Goal: Task Accomplishment & Management: Use online tool/utility

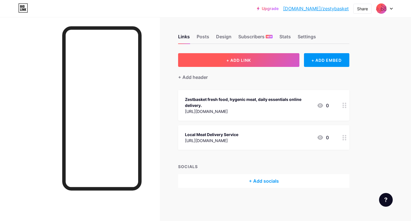
click at [215, 57] on button "+ ADD LINK" at bounding box center [238, 60] width 121 height 14
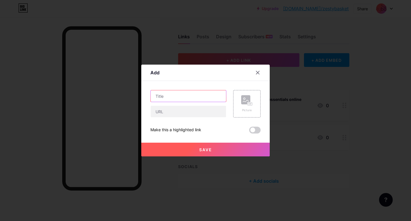
click at [185, 96] on input "text" at bounding box center [188, 95] width 75 height 11
drag, startPoint x: 17, startPoint y: 192, endPoint x: 190, endPoint y: 232, distance: 177.9
click at [190, 220] on html "Upgrade [DOMAIN_NAME]/zestyb... [DOMAIN_NAME]/zestybasket Share Switch accounts…" at bounding box center [205, 131] width 411 height 263
click at [178, 97] on input "text" at bounding box center [188, 95] width 75 height 11
paste input "Hassle-Free Delivery"
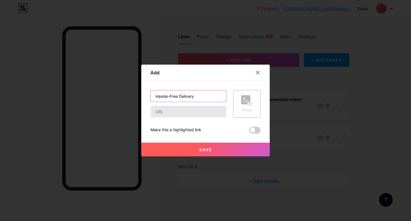
type input "Hassle-Free Delivery"
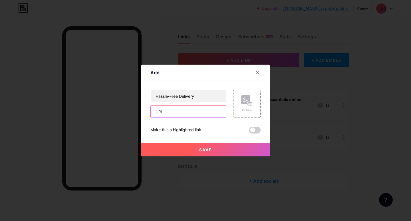
click at [171, 114] on input "text" at bounding box center [188, 111] width 75 height 11
paste input "[URL][DOMAIN_NAME]"
type input "[URL][DOMAIN_NAME]"
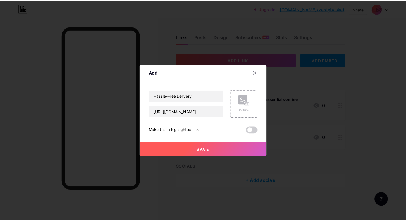
scroll to position [0, 0]
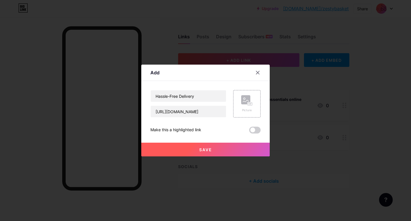
click at [199, 149] on span "Save" at bounding box center [205, 149] width 13 height 5
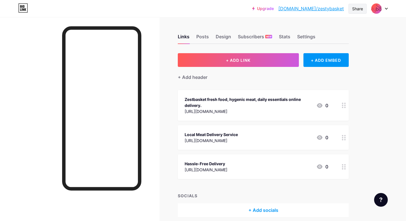
click at [359, 10] on div "Share" at bounding box center [358, 9] width 11 height 6
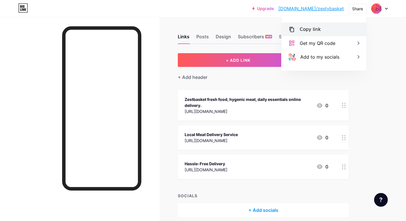
click at [328, 26] on div "Copy link" at bounding box center [324, 30] width 85 height 14
